Goal: Information Seeking & Learning: Learn about a topic

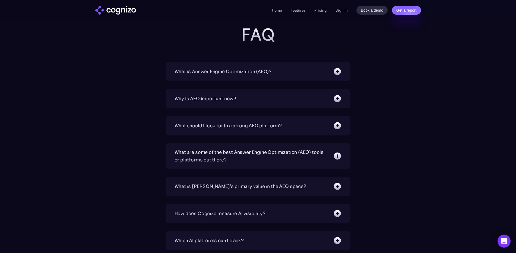
scroll to position [1793, 0]
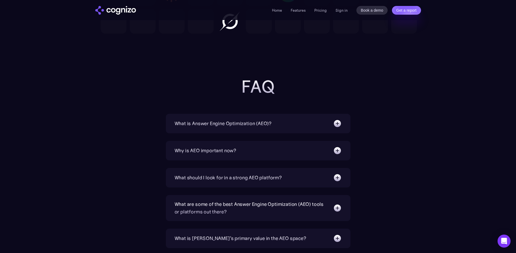
click at [255, 122] on div "What is Answer Engine Optimization (AEO)?" at bounding box center [222, 124] width 97 height 8
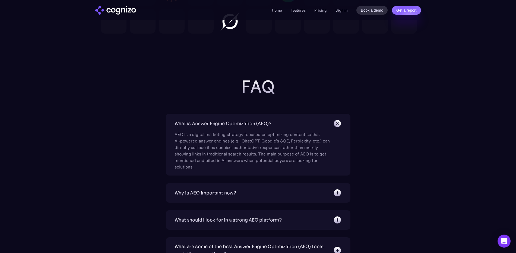
click at [255, 122] on div "What is Answer Engine Optimization (AEO)?" at bounding box center [222, 124] width 97 height 8
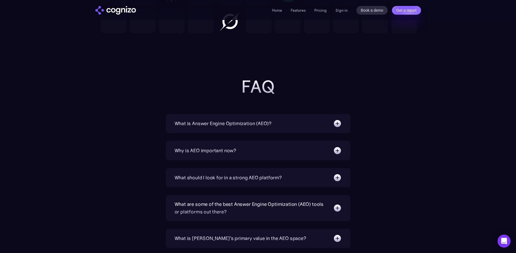
click at [232, 153] on div "Why is AEO important now?" at bounding box center [205, 151] width 62 height 8
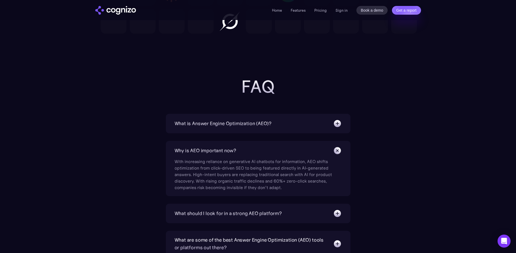
click at [232, 155] on div "With increasing reliance on generative AI chatbots for information, AEO shifts …" at bounding box center [252, 173] width 157 height 36
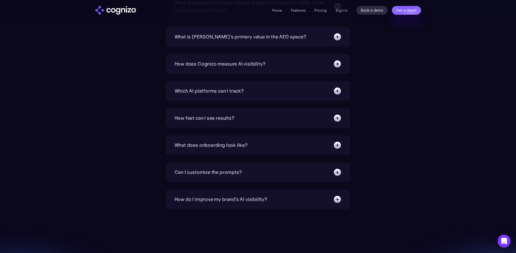
scroll to position [2060, 0]
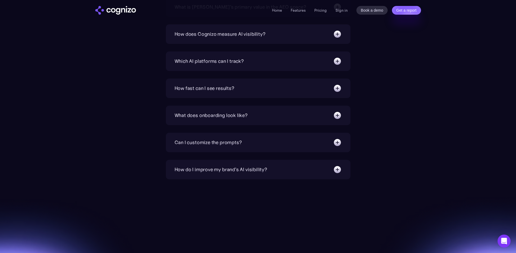
click at [223, 85] on div "How fast can I see results?" at bounding box center [204, 89] width 60 height 8
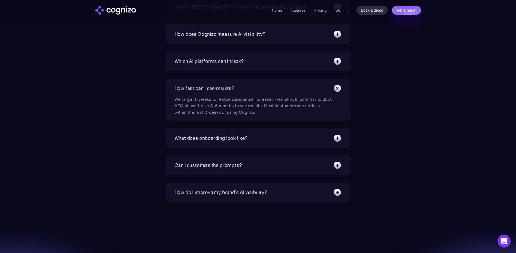
click at [236, 138] on div "What does onboarding look like?" at bounding box center [210, 139] width 73 height 8
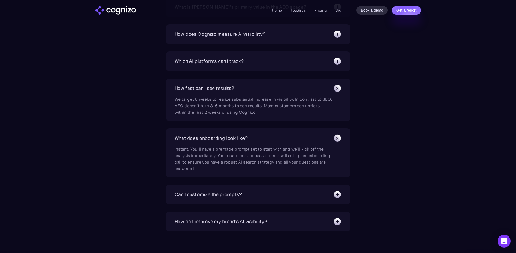
click at [229, 195] on div "Can I customize the prompts?" at bounding box center [207, 195] width 67 height 8
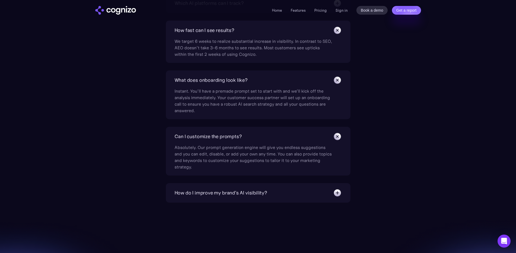
scroll to position [2130, 0]
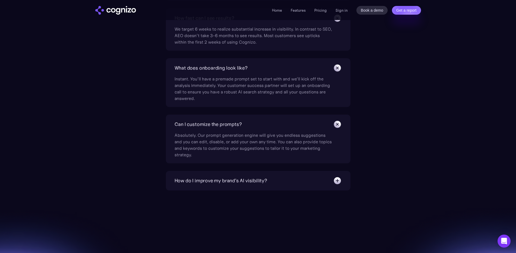
click at [245, 183] on div "How do I improve my brand's AI visibility?" at bounding box center [220, 181] width 92 height 8
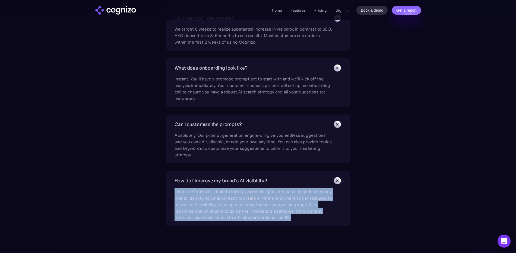
drag, startPoint x: 297, startPoint y: 219, endPoint x: 171, endPoint y: 193, distance: 128.6
click at [171, 193] on div "How do I improve my brand's AI visibility? Cognizo Optimize is built to turn AI…" at bounding box center [258, 198] width 184 height 55
click at [218, 201] on div "Cognizo Optimize is built to turn AI search insights into detailed actions for …" at bounding box center [252, 203] width 157 height 36
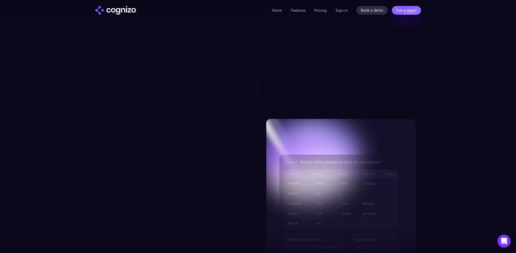
scroll to position [0, 0]
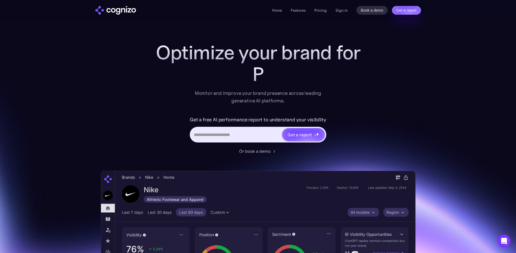
click at [255, 137] on input "Hero URL Input Form" at bounding box center [235, 135] width 91 height 10
type input "**********"
click at [316, 134] on img "Hero URL Input Form" at bounding box center [318, 135] width 4 height 4
type input "**********"
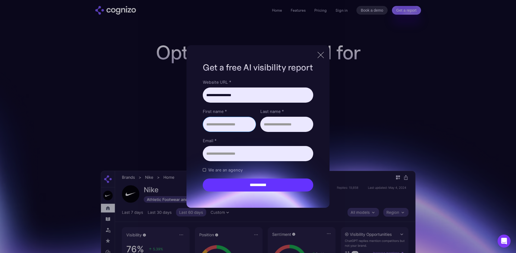
click at [224, 124] on input "First name *" at bounding box center [229, 124] width 53 height 15
type input "********"
type input "*****"
type input "**********"
click at [278, 154] on input "**********" at bounding box center [258, 153] width 110 height 15
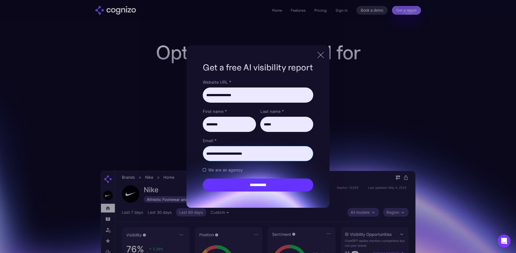
click at [278, 154] on input "**********" at bounding box center [258, 153] width 110 height 15
click at [225, 123] on input "********" at bounding box center [229, 124] width 53 height 15
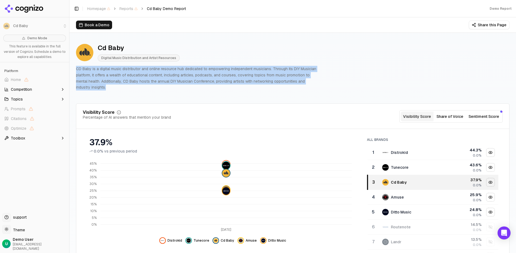
drag, startPoint x: 102, startPoint y: 87, endPoint x: 75, endPoint y: 71, distance: 31.0
click at [109, 82] on p "CD Baby is a digital music distributor and online resource hub dedicated to emp…" at bounding box center [197, 78] width 243 height 25
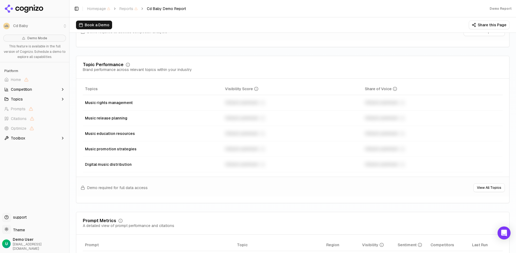
scroll to position [327, 0]
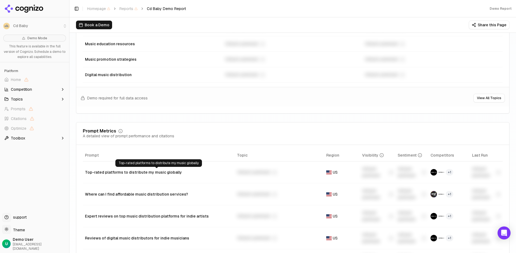
click at [131, 175] on div "Top-rated platforms to distribute my music globally" at bounding box center [159, 172] width 148 height 5
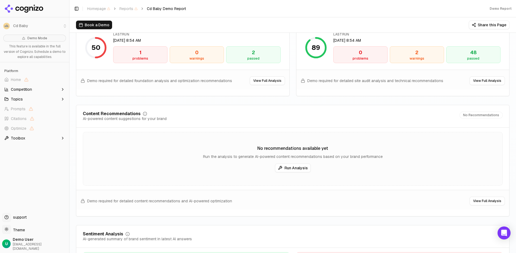
scroll to position [852, 0]
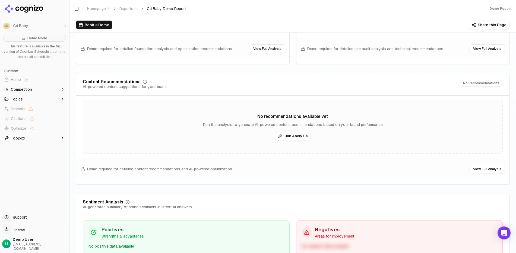
click at [291, 137] on button "Run Analysis" at bounding box center [293, 136] width 36 height 9
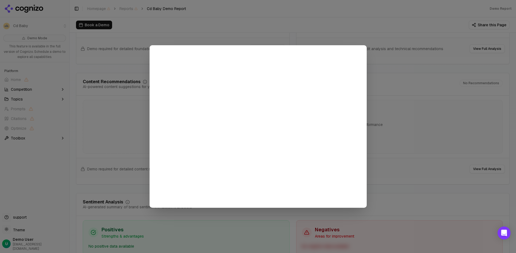
click at [381, 123] on div at bounding box center [258, 126] width 516 height 253
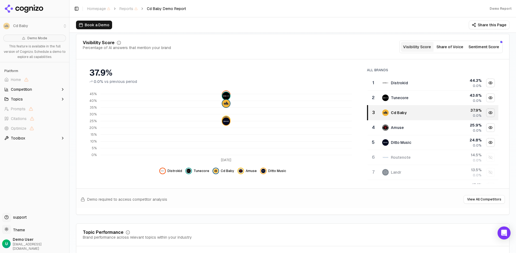
scroll to position [0, 0]
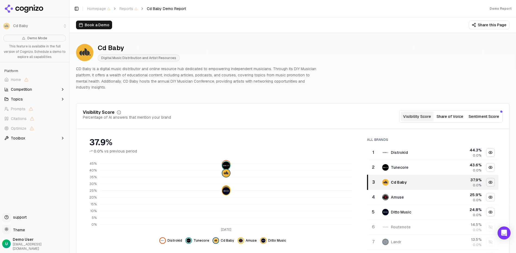
click at [20, 91] on span "Competition" at bounding box center [21, 89] width 21 height 5
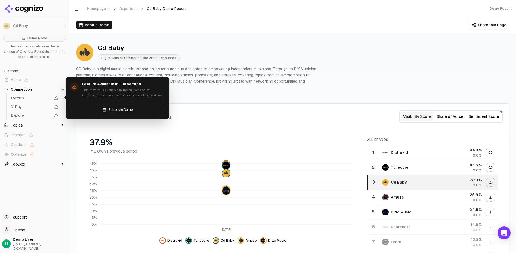
click at [30, 100] on span "Metrics" at bounding box center [31, 97] width 40 height 5
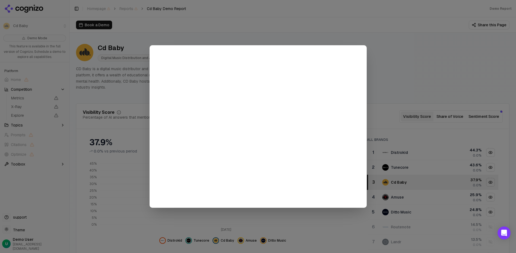
click at [405, 58] on div at bounding box center [258, 126] width 516 height 253
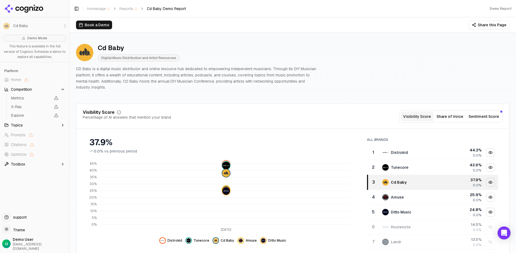
drag, startPoint x: 37, startPoint y: 90, endPoint x: 28, endPoint y: 91, distance: 9.0
click at [37, 90] on button "Competition" at bounding box center [34, 89] width 65 height 9
click at [29, 90] on span "Competition" at bounding box center [21, 89] width 21 height 5
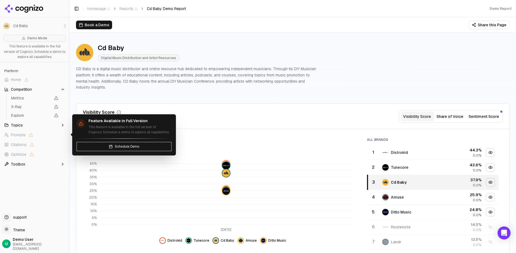
click at [24, 124] on button "Topics" at bounding box center [34, 125] width 65 height 9
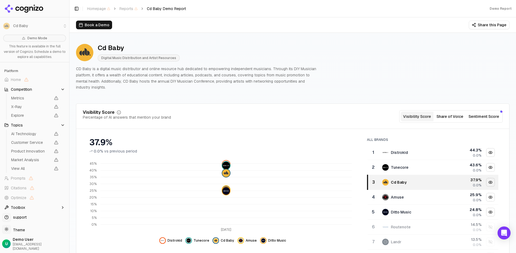
click at [46, 207] on button "Toolbox" at bounding box center [34, 207] width 65 height 9
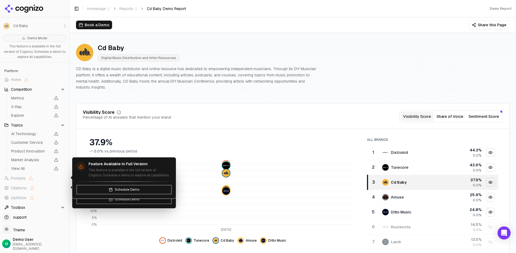
scroll to position [16, 0]
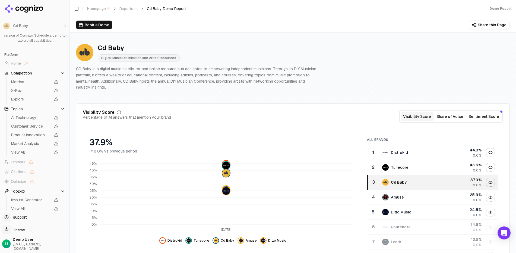
click at [451, 118] on button "Share of Voice" at bounding box center [449, 117] width 33 height 10
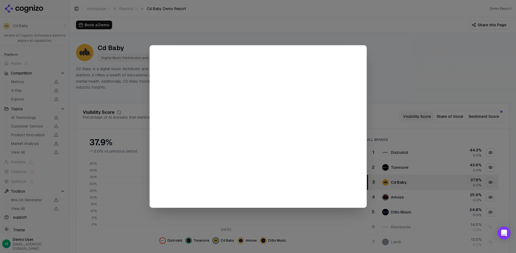
click at [131, 147] on div at bounding box center [258, 126] width 516 height 253
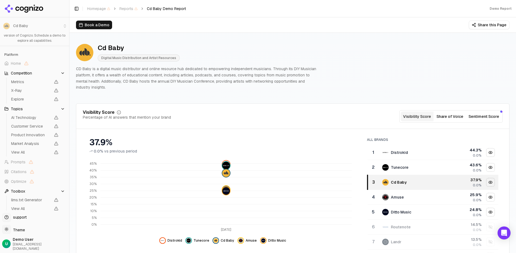
click at [22, 162] on span "Prompts" at bounding box center [18, 161] width 15 height 5
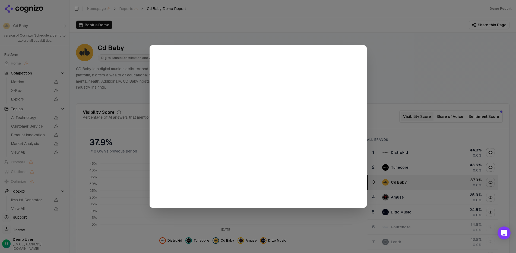
click at [77, 161] on div at bounding box center [258, 126] width 516 height 253
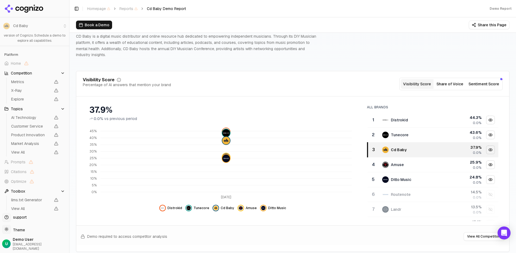
scroll to position [42, 0]
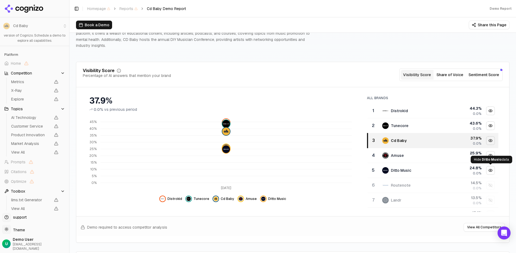
click at [492, 170] on div "Hide ditto music data" at bounding box center [490, 171] width 8 height 8
click at [491, 170] on div "Show ditto music data" at bounding box center [490, 171] width 8 height 8
click at [492, 156] on div "Hide amuse data" at bounding box center [490, 156] width 8 height 8
click at [492, 156] on div "Hide ditto music data" at bounding box center [490, 156] width 8 height 8
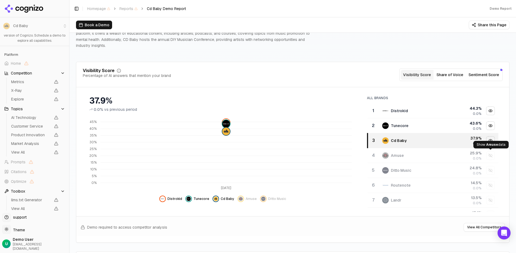
click at [494, 156] on div "Show amuse data" at bounding box center [490, 156] width 8 height 8
click at [490, 167] on div "Show ditto music data" at bounding box center [490, 171] width 8 height 8
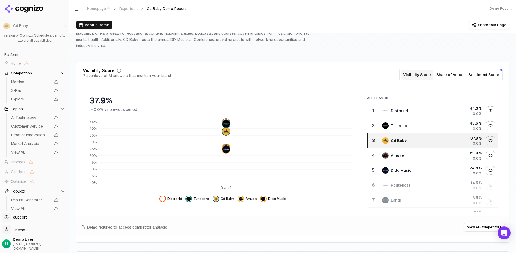
click at [488, 188] on div "Show routenote data" at bounding box center [490, 185] width 8 height 8
click at [490, 199] on div "Show landr data" at bounding box center [490, 200] width 8 height 8
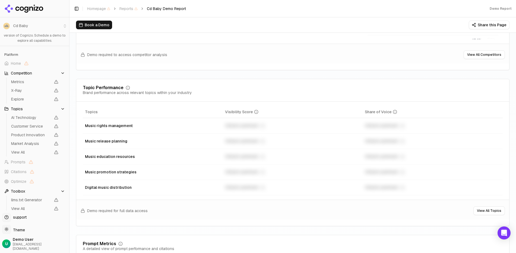
scroll to position [221, 0]
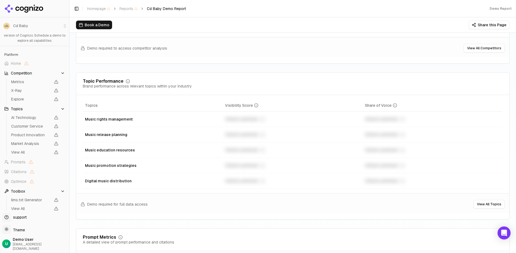
click at [25, 143] on span "Market Analysis" at bounding box center [31, 143] width 40 height 5
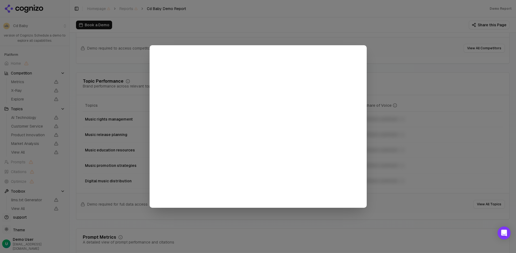
click at [362, 66] on div at bounding box center [257, 126] width 217 height 163
click at [90, 94] on div at bounding box center [258, 126] width 516 height 253
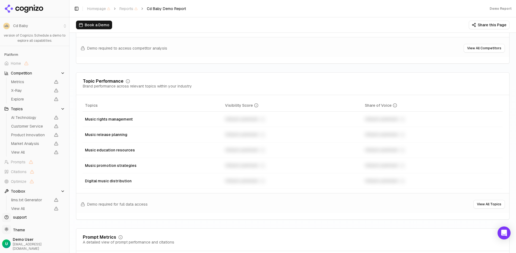
click at [63, 26] on li "Cd Baby" at bounding box center [34, 26] width 69 height 13
click at [30, 38] on p "This feature is available in the full version of Cognizo. Schedule a demo to ex…" at bounding box center [34, 36] width 63 height 16
click at [5, 27] on li "Cd Baby" at bounding box center [34, 26] width 69 height 13
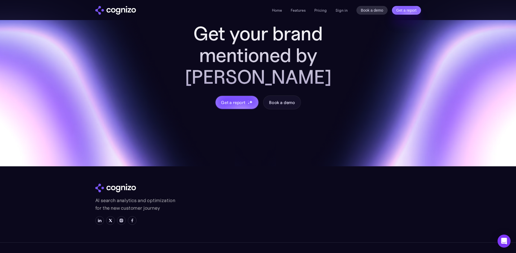
scroll to position [1768, 0]
